Goal: Contribute content

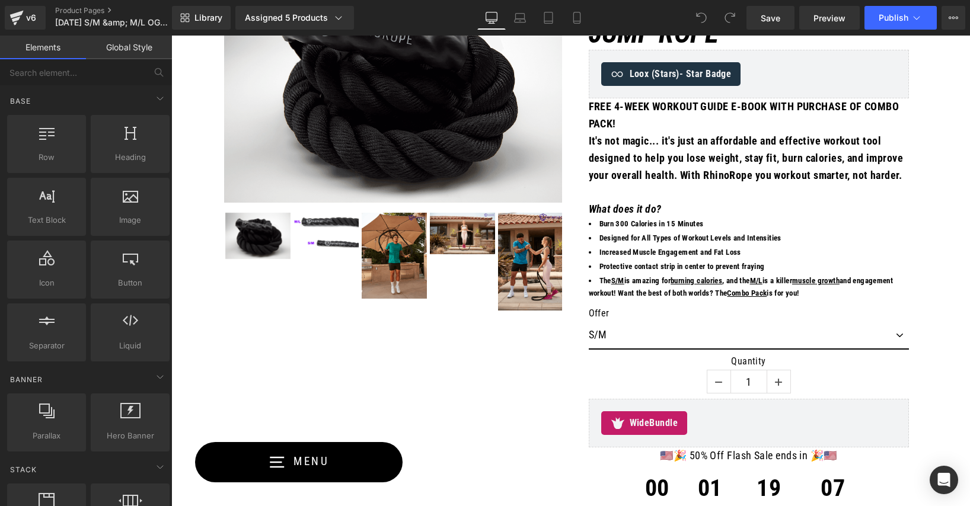
scroll to position [721, 0]
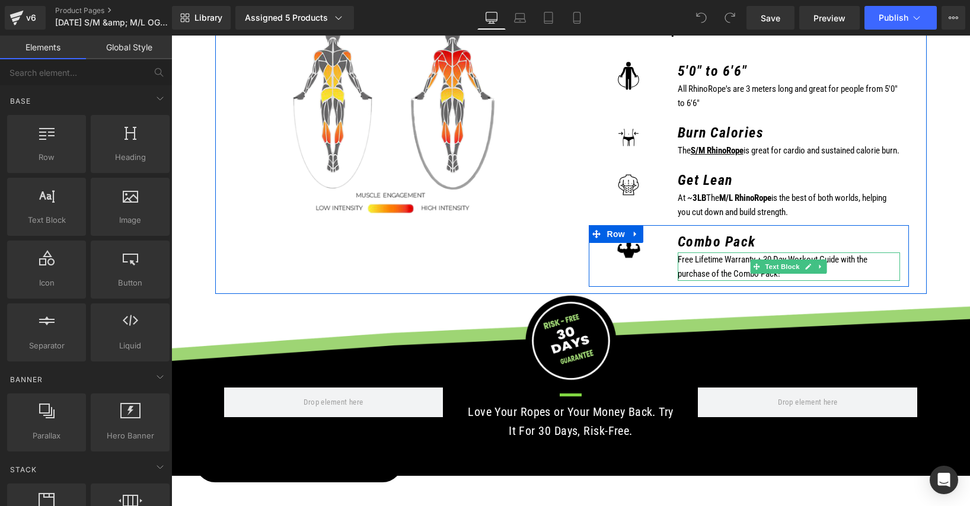
click at [839, 277] on p "Free Lifetime Warranty + 30 Day Workout Guide with the purchase of the Combo Pa…" at bounding box center [789, 267] width 222 height 28
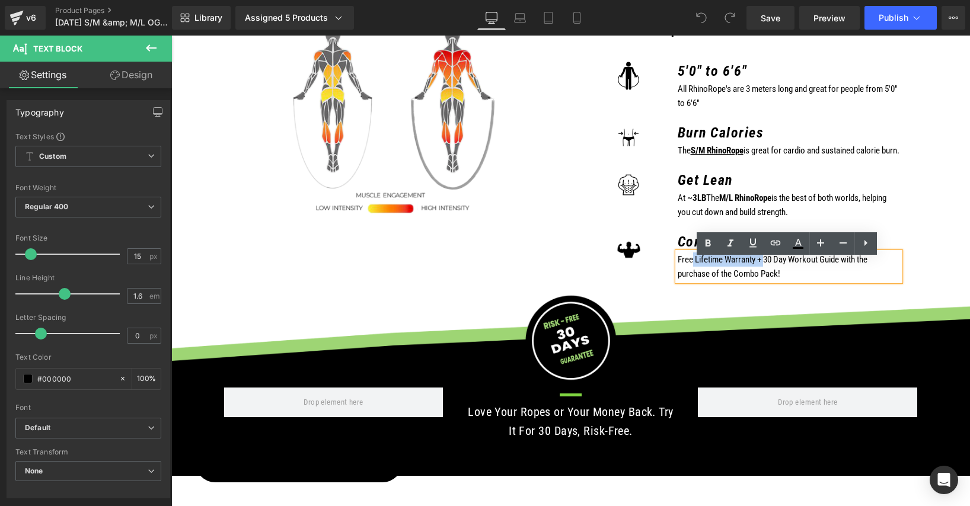
drag, startPoint x: 777, startPoint y: 267, endPoint x: 694, endPoint y: 268, distance: 82.4
click at [694, 268] on p "Free Lifetime Warranty + 30 Day Workout Guide with the purchase of the Combo Pa…" at bounding box center [789, 267] width 222 height 28
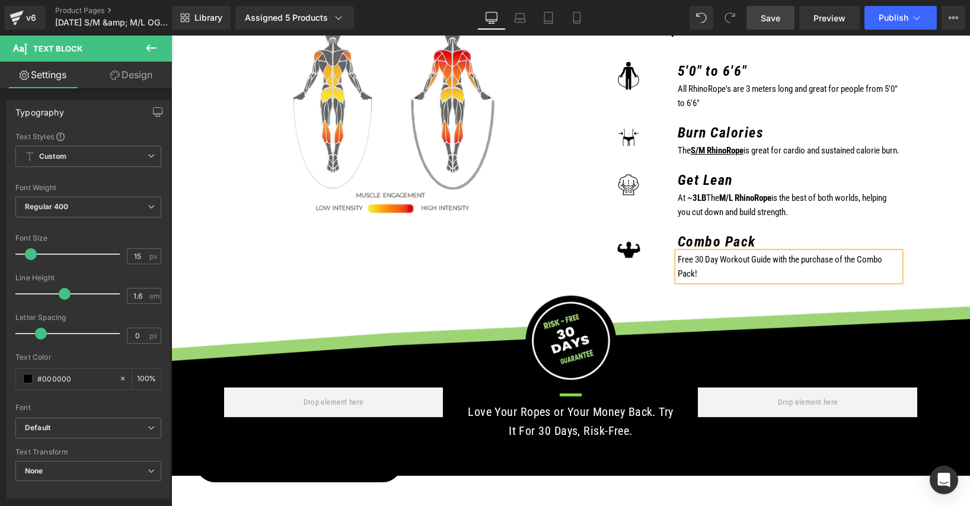
click at [780, 19] on span "Save" at bounding box center [771, 18] width 20 height 12
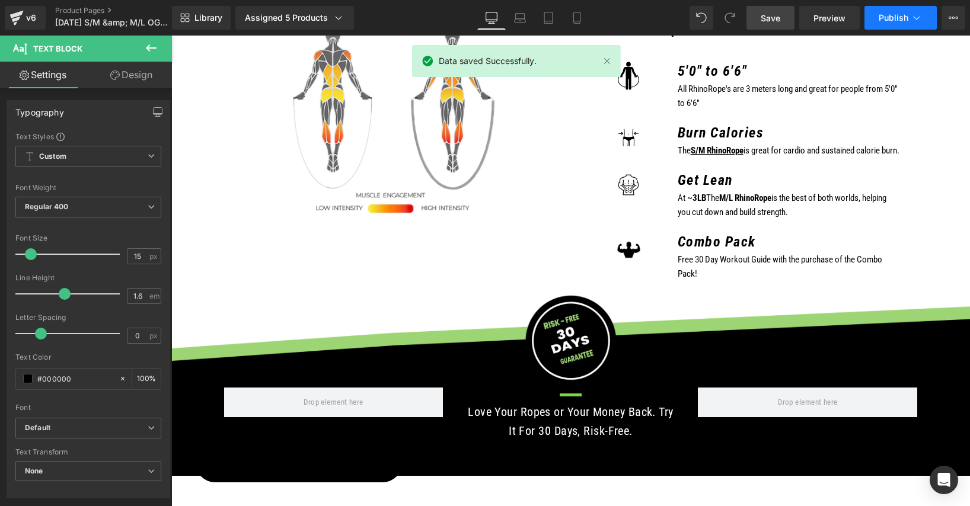
click at [885, 21] on span "Publish" at bounding box center [894, 17] width 30 height 9
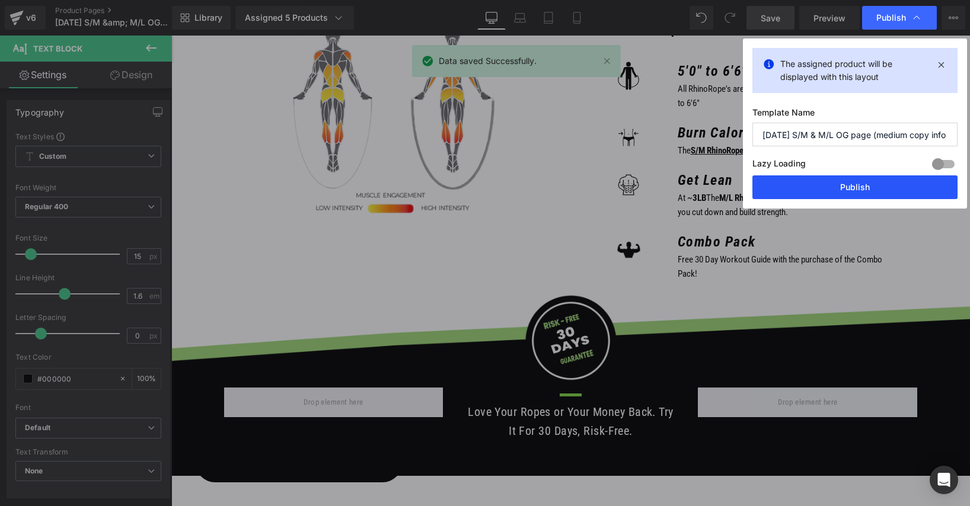
click at [874, 197] on button "Publish" at bounding box center [855, 188] width 205 height 24
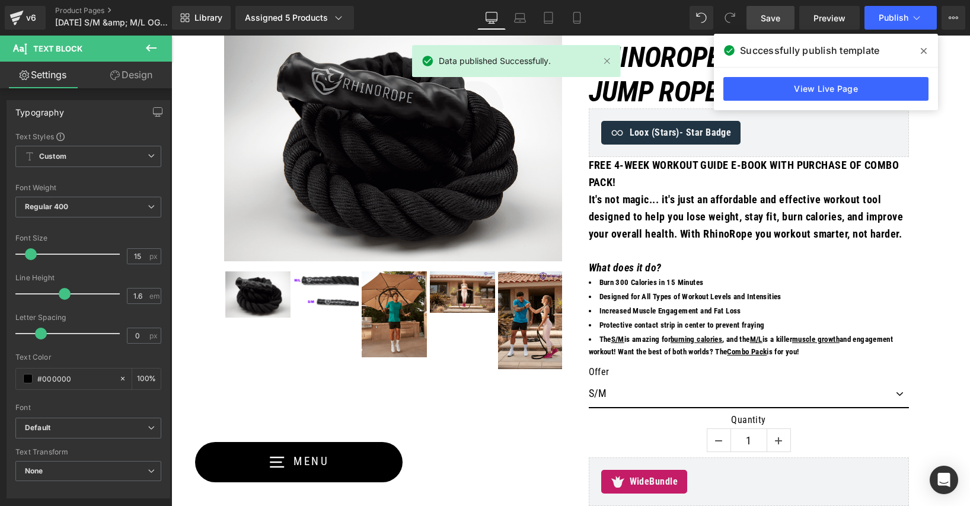
scroll to position [1298, 0]
